Goal: Book appointment/travel/reservation

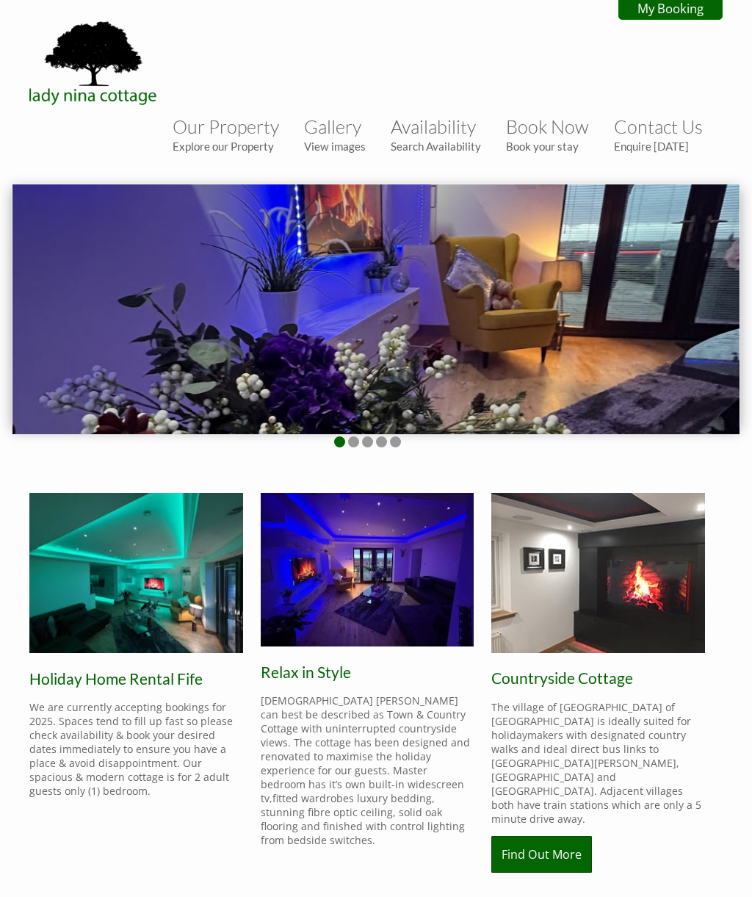
click at [685, 774] on p "The village of [GEOGRAPHIC_DATA] of [GEOGRAPHIC_DATA] is ideally suited for hol…" at bounding box center [598, 763] width 214 height 126
click at [547, 836] on link "Find Out More" at bounding box center [541, 854] width 101 height 37
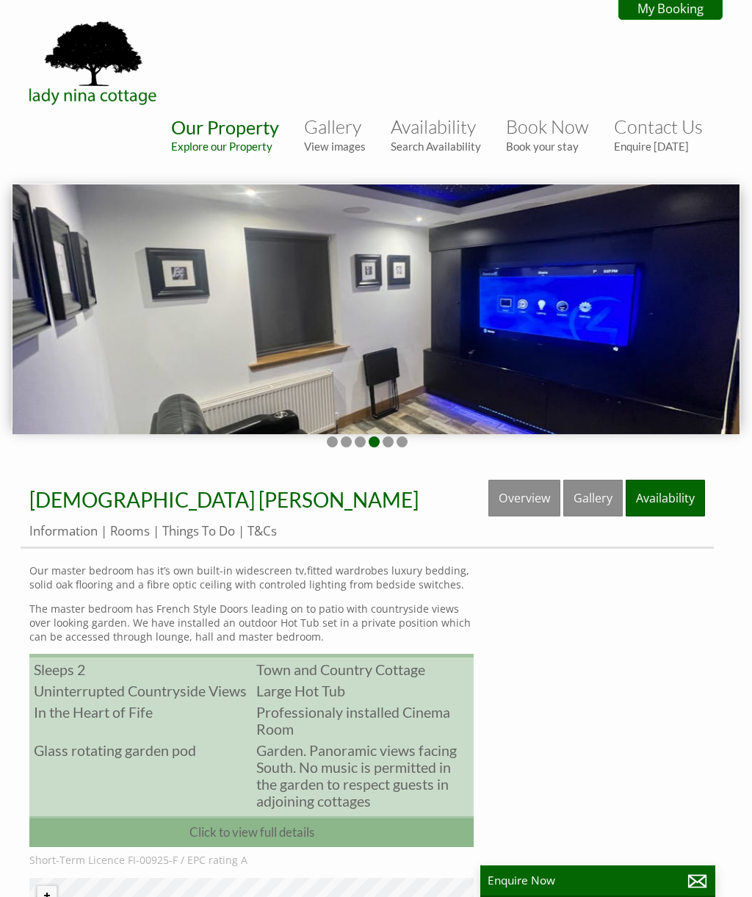
click at [547, 139] on link "Book Now Book your stay" at bounding box center [547, 133] width 83 height 37
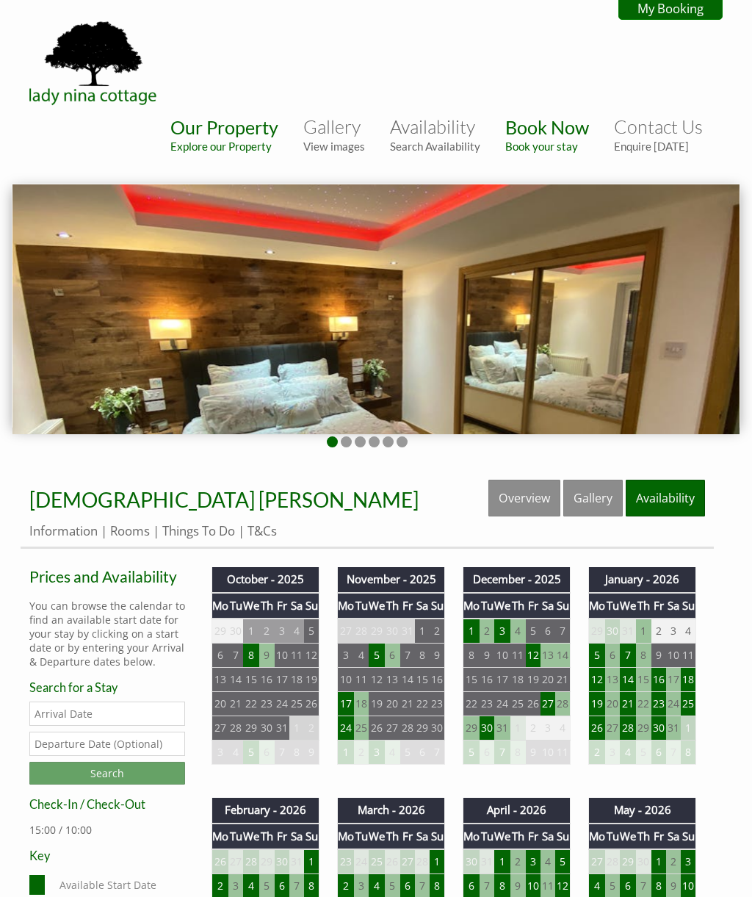
click at [277, 685] on td "17" at bounding box center [282, 680] width 15 height 24
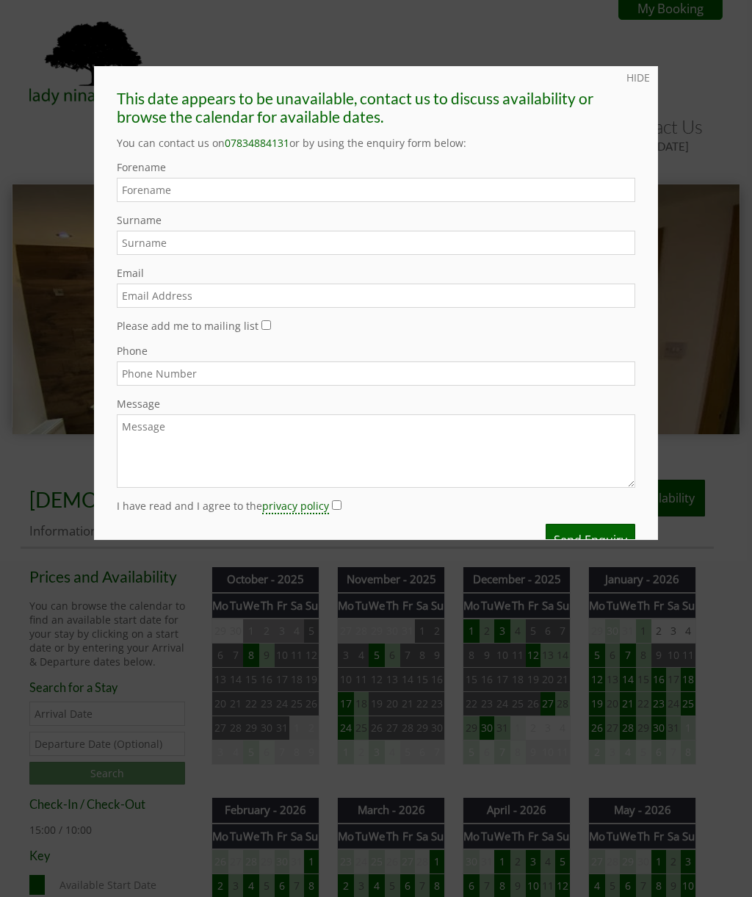
click at [555, 187] on input "Forename" at bounding box center [376, 190] width 519 height 24
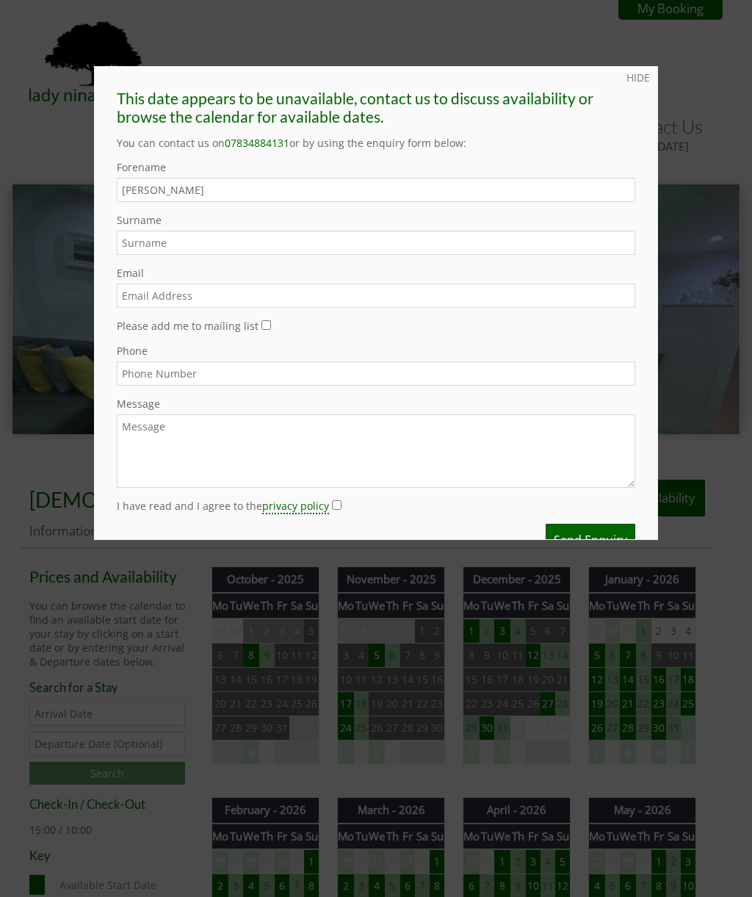
type input "[PERSON_NAME]"
click at [462, 244] on input "Surname" at bounding box center [376, 243] width 519 height 24
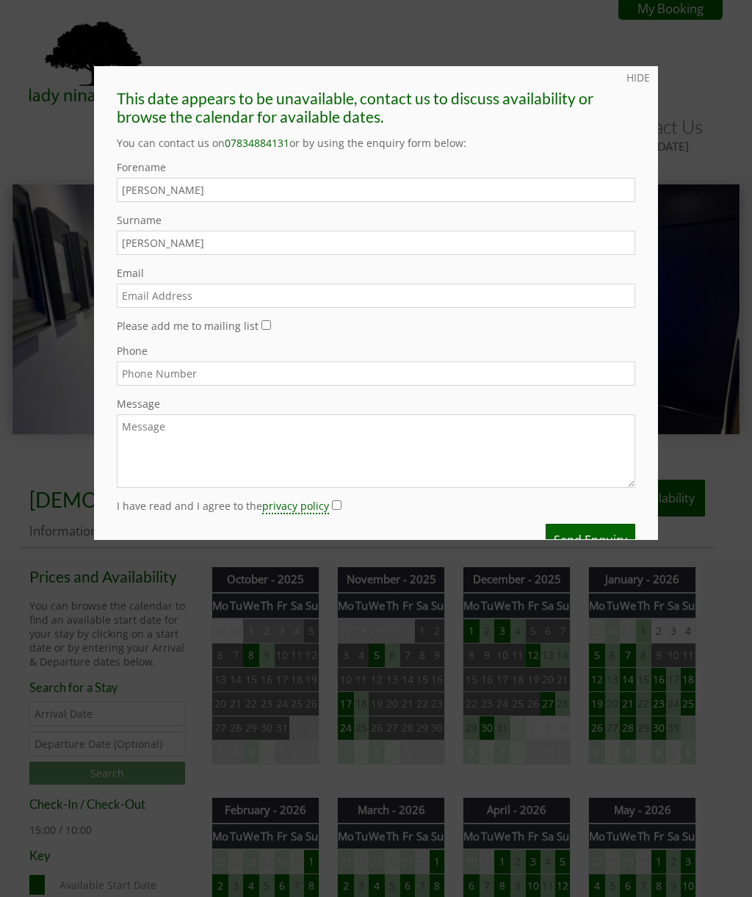
type input "[PERSON_NAME]"
click at [638, 74] on link "HIDE" at bounding box center [639, 78] width 24 height 14
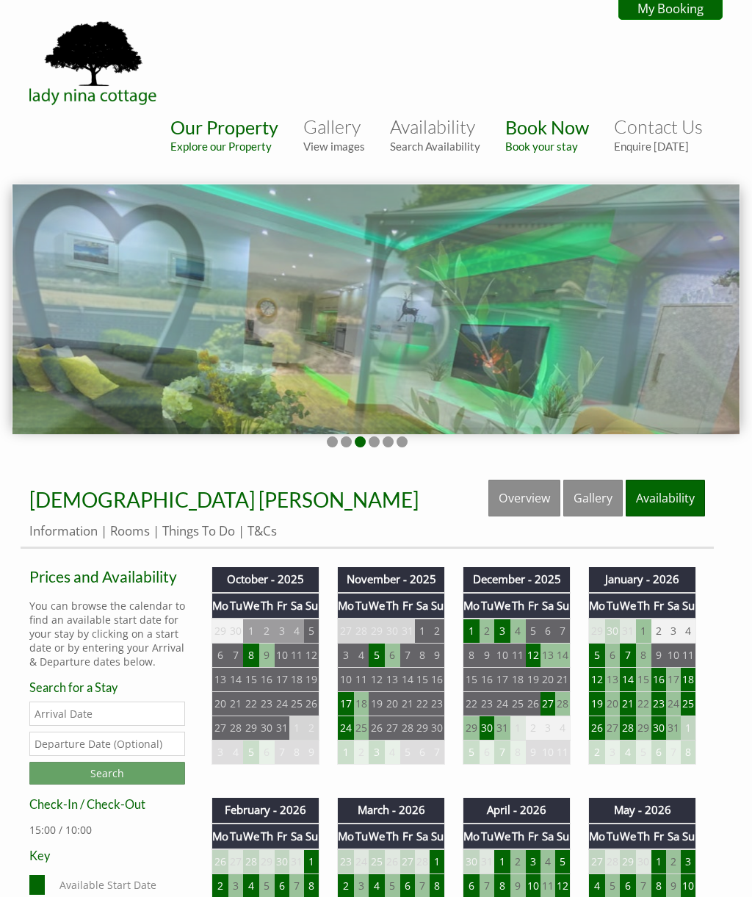
click at [600, 494] on link "Gallery" at bounding box center [593, 498] width 60 height 37
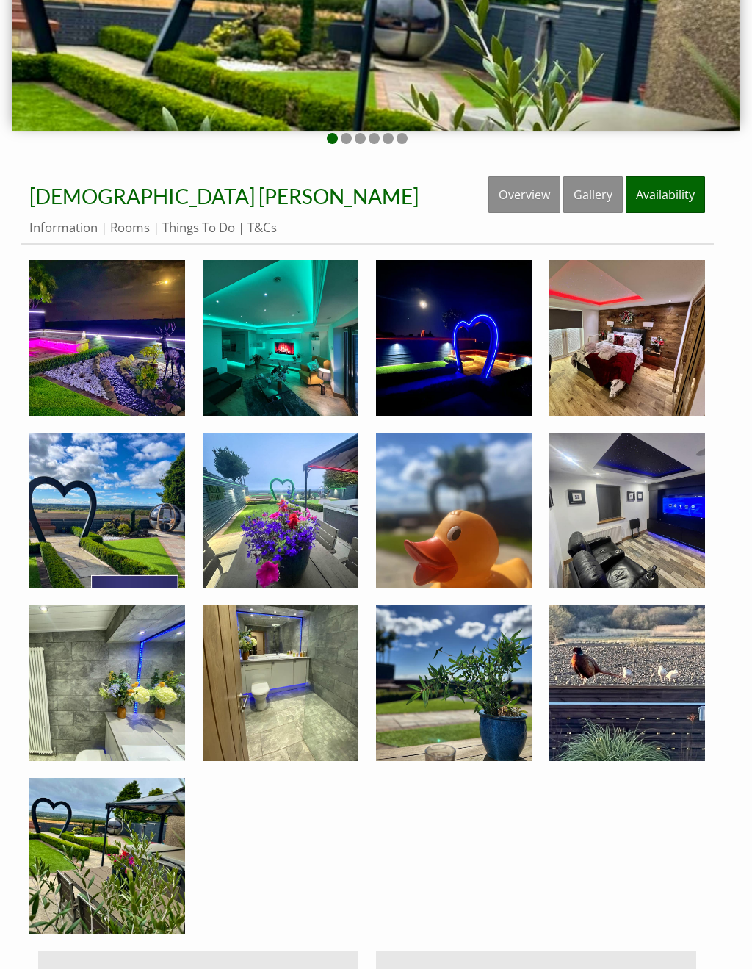
scroll to position [304, 0]
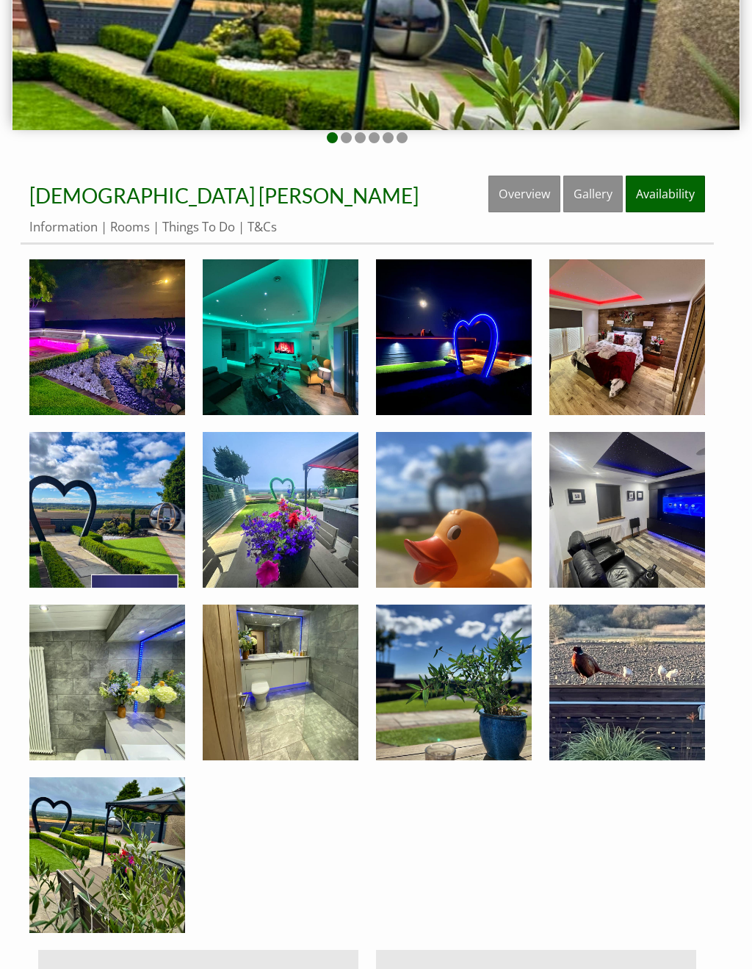
click at [569, 855] on div "Properties [DEMOGRAPHIC_DATA] [PERSON_NAME] Overview Gallery Availability Infor…" at bounding box center [367, 645] width 693 height 939
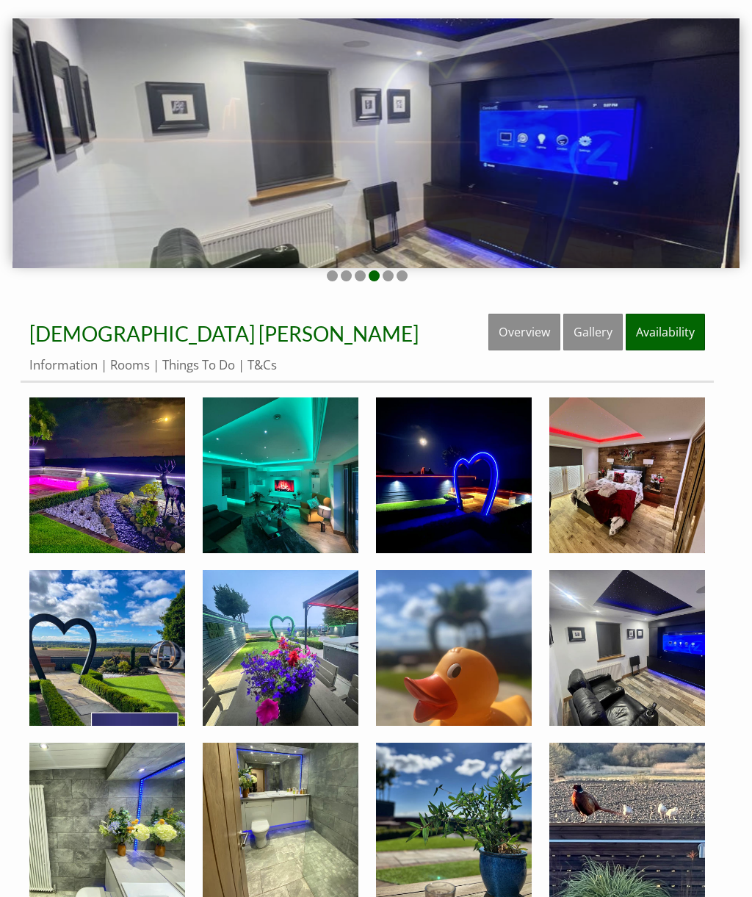
scroll to position [166, 0]
click at [134, 365] on link "Rooms" at bounding box center [130, 364] width 40 height 17
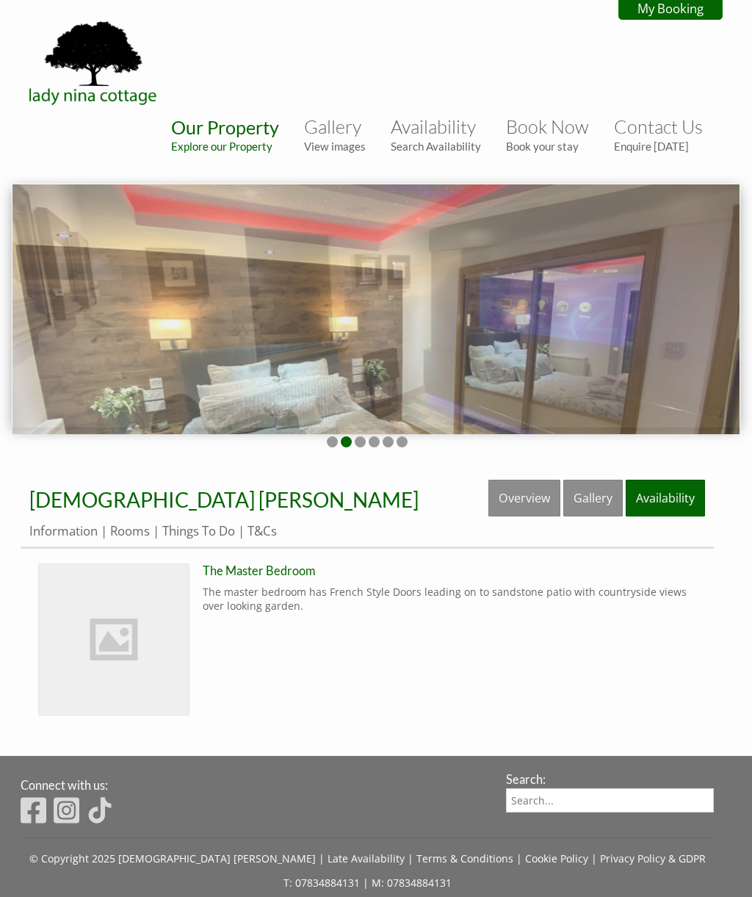
click at [147, 649] on img at bounding box center [114, 639] width 150 height 150
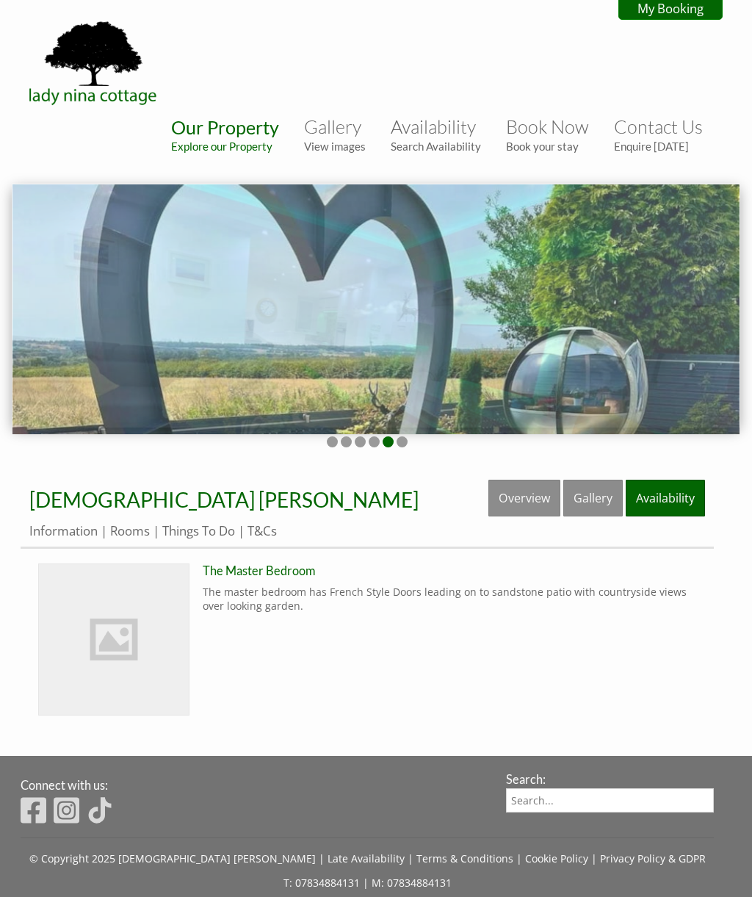
click at [593, 503] on link "Gallery" at bounding box center [593, 498] width 60 height 37
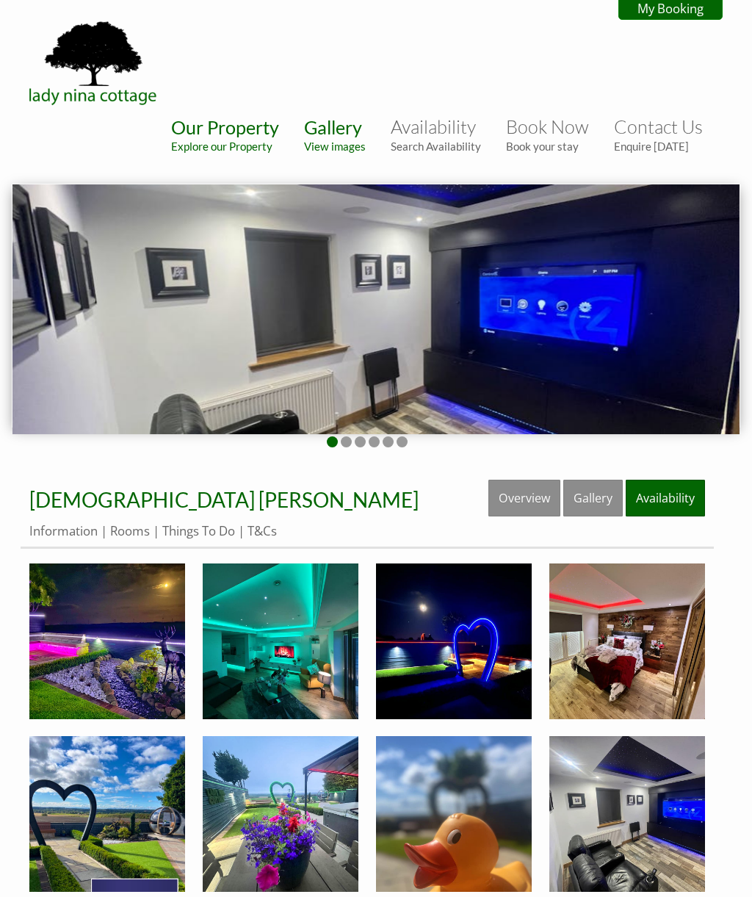
click at [65, 512] on span "[DEMOGRAPHIC_DATA] [PERSON_NAME]" at bounding box center [223, 499] width 389 height 25
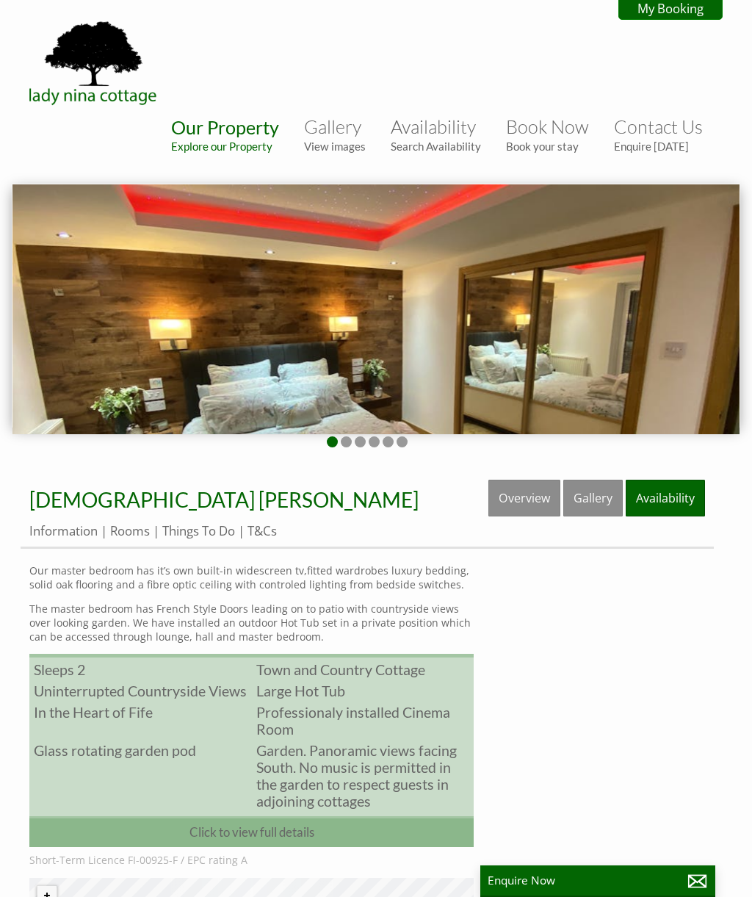
click at [64, 539] on link "Information" at bounding box center [63, 530] width 68 height 17
